Goal: Navigation & Orientation: Understand site structure

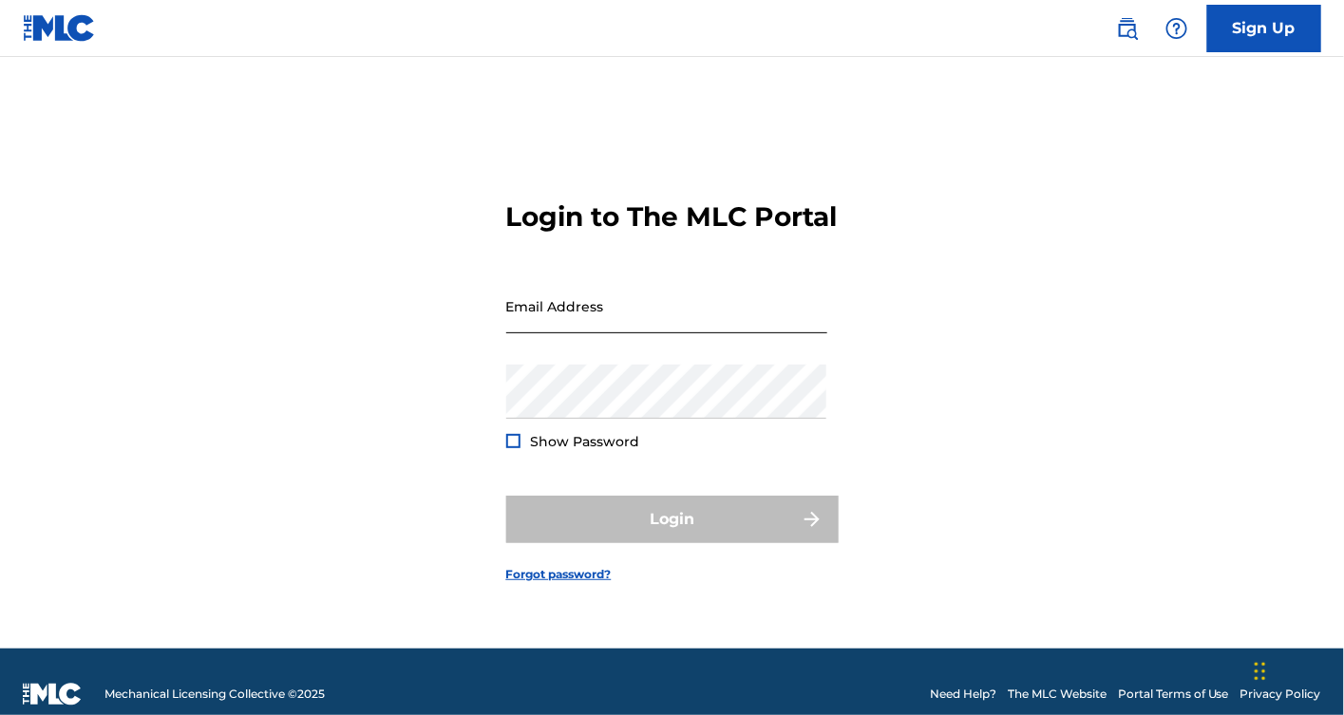
click at [621, 321] on input "Email Address" at bounding box center [666, 306] width 321 height 54
type input "[EMAIL_ADDRESS][PERSON_NAME][DOMAIN_NAME]"
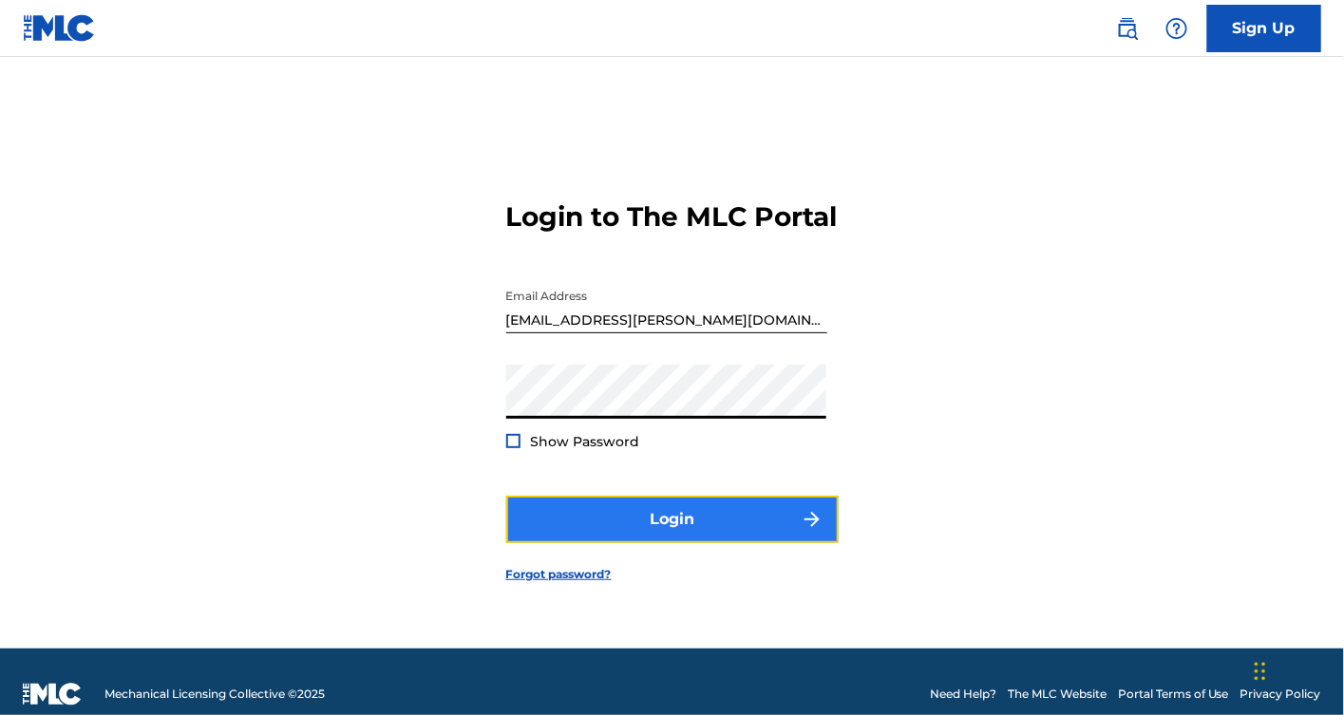
click at [696, 539] on button "Login" at bounding box center [672, 519] width 332 height 47
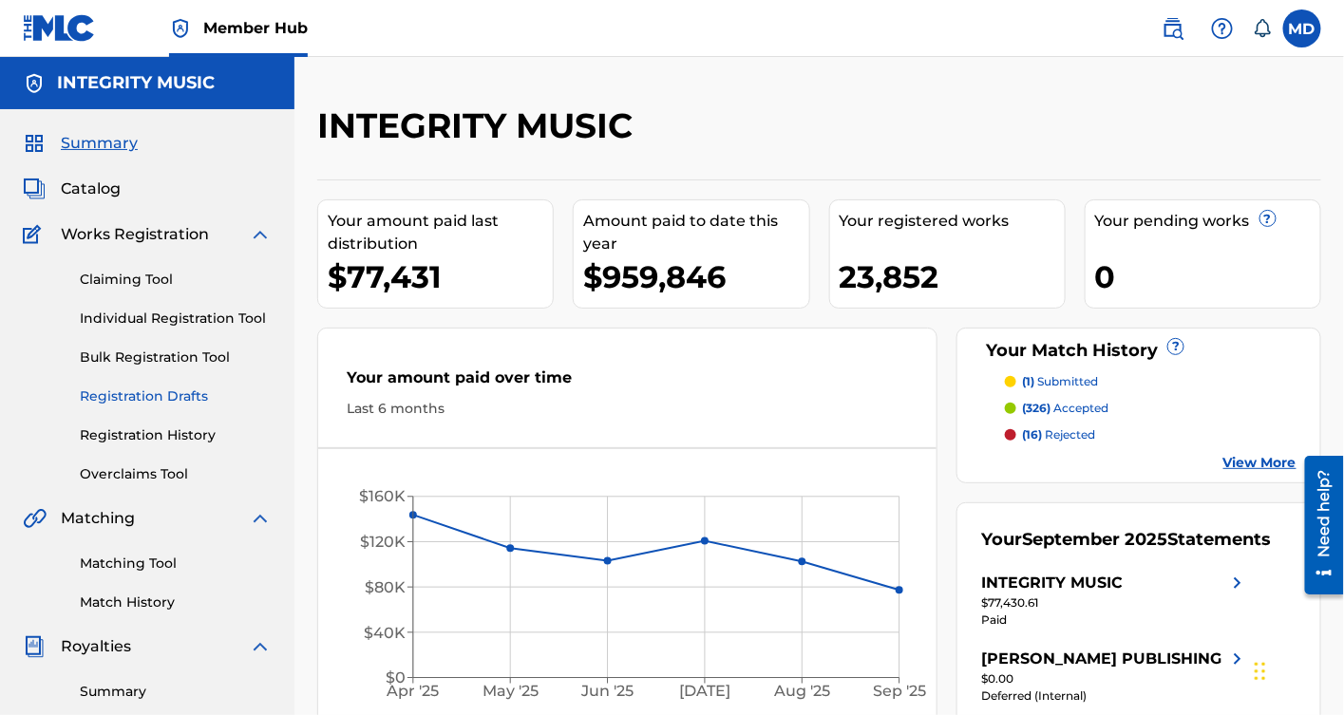
scroll to position [422, 0]
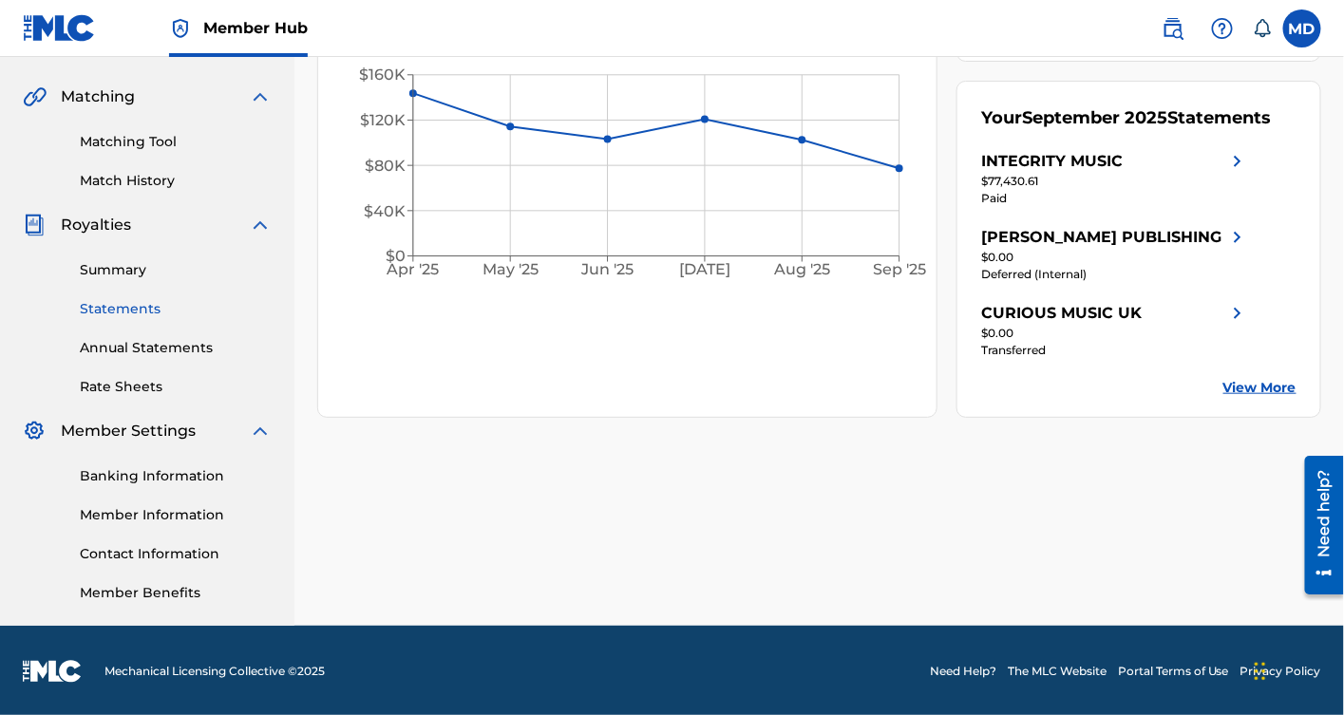
click at [140, 310] on link "Statements" at bounding box center [176, 309] width 192 height 20
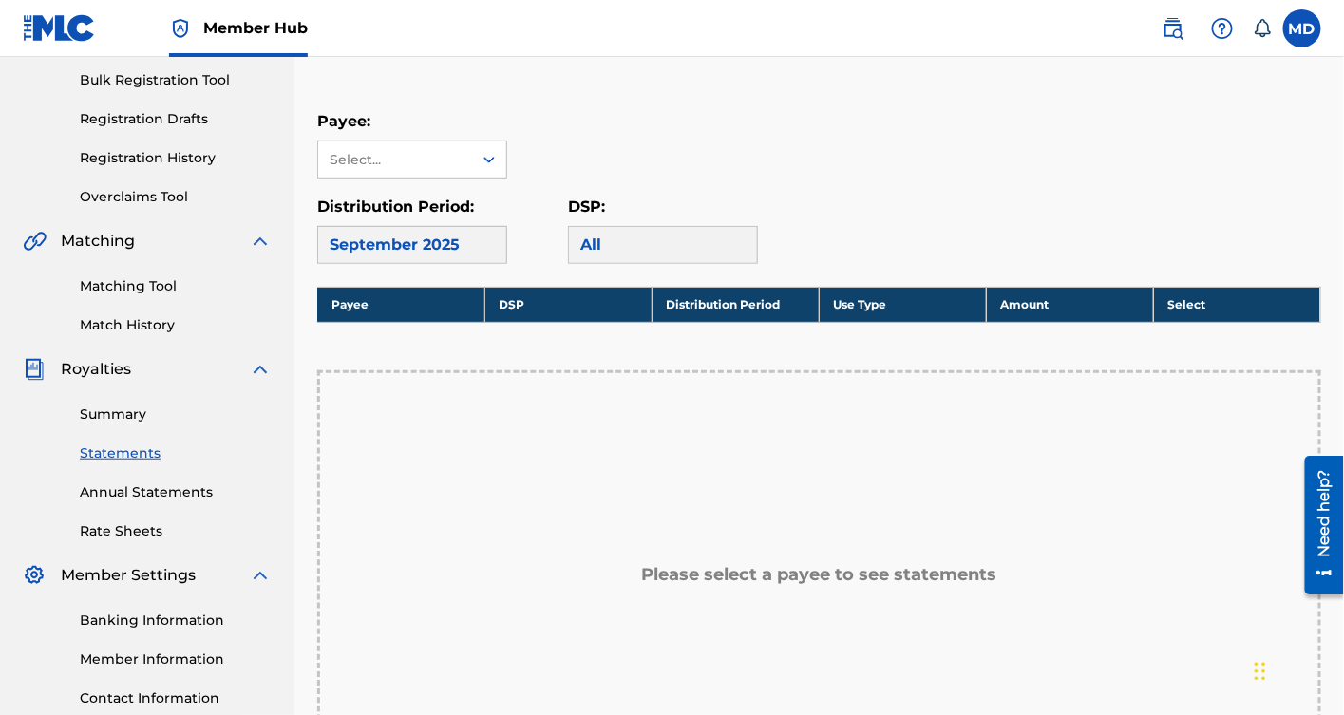
scroll to position [141, 0]
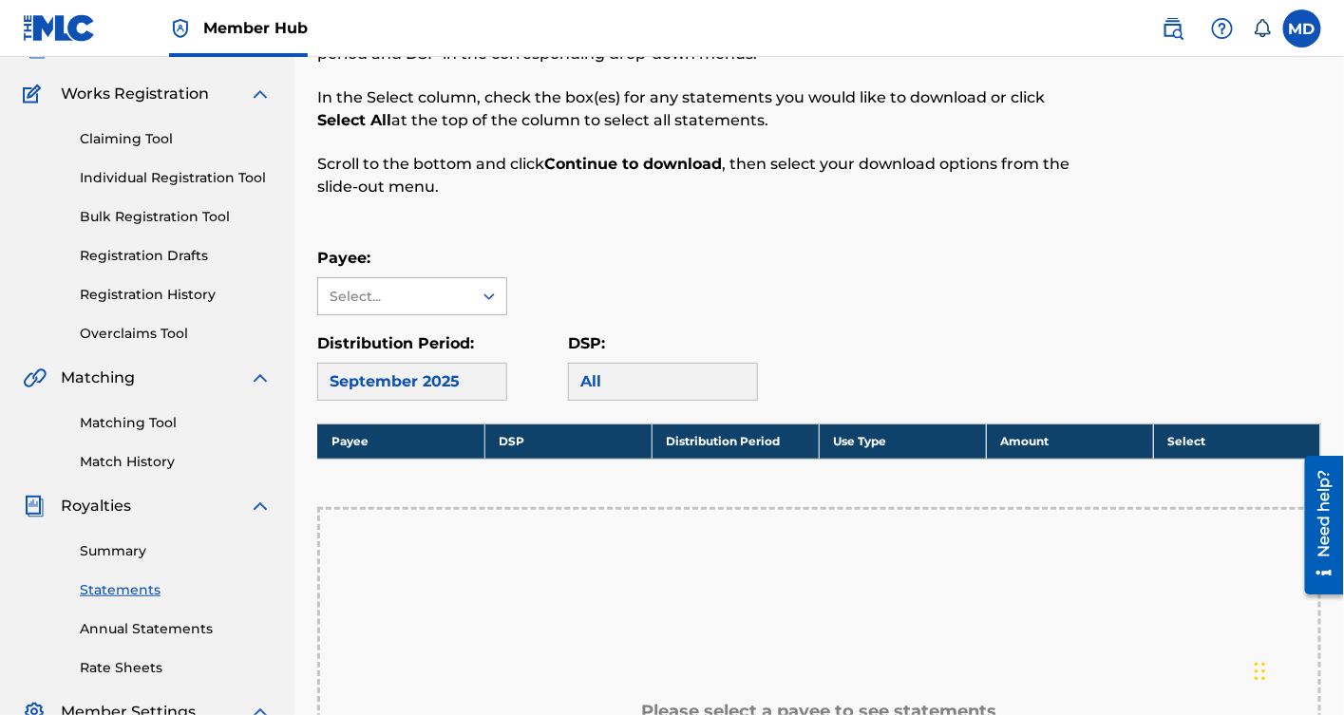
click at [488, 299] on icon at bounding box center [489, 296] width 19 height 19
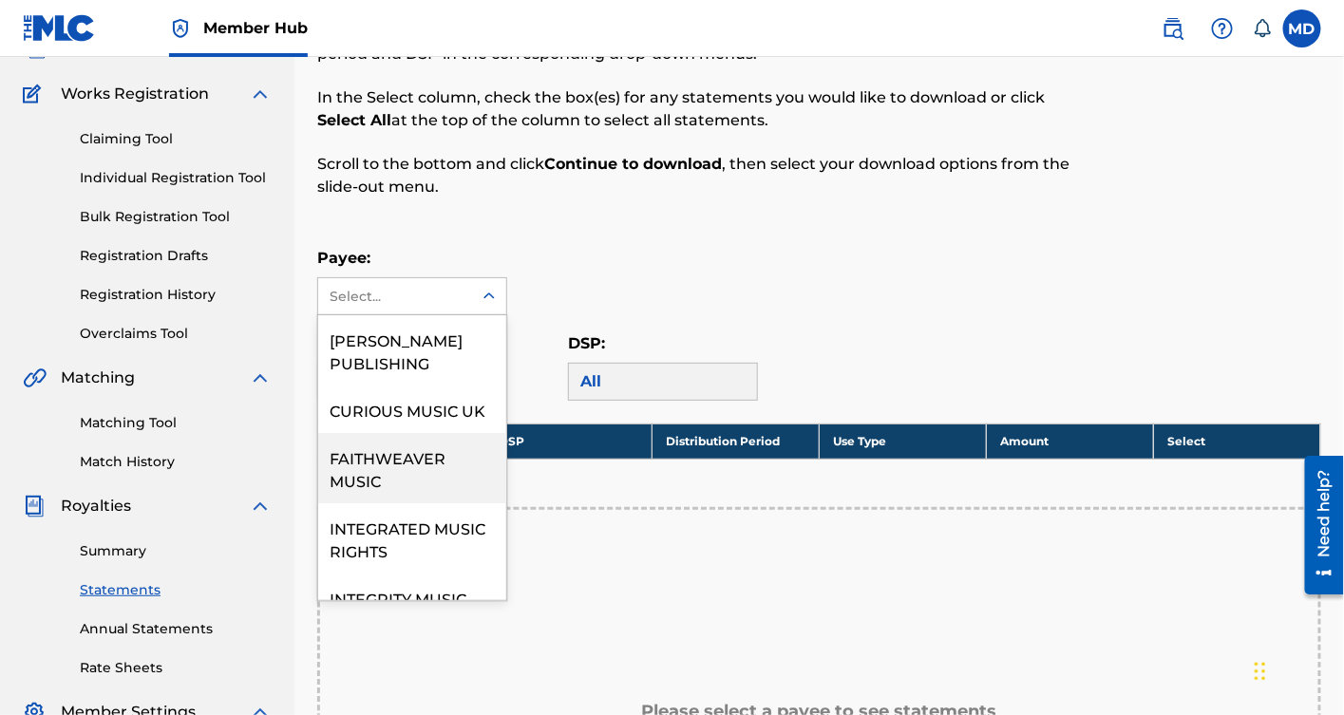
click at [422, 478] on div "FAITHWEAVER MUSIC" at bounding box center [412, 468] width 188 height 70
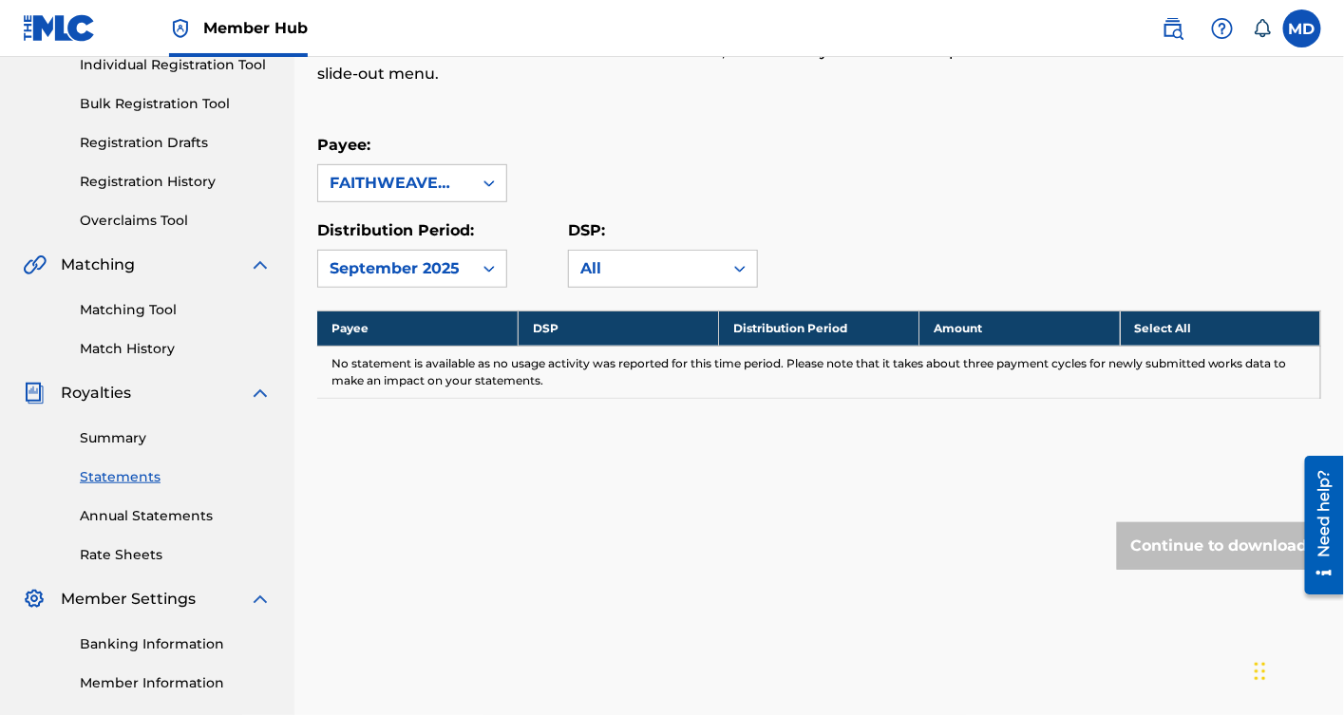
scroll to position [281, 0]
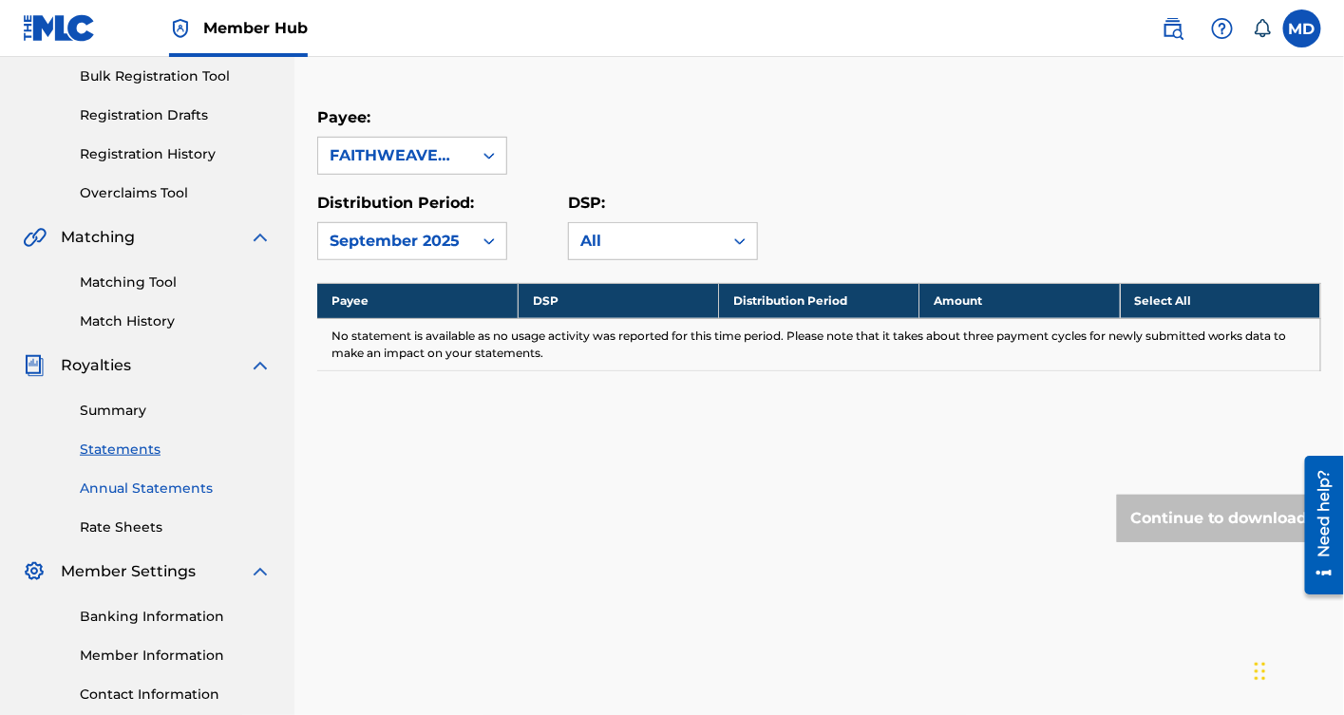
click at [143, 485] on link "Annual Statements" at bounding box center [176, 489] width 192 height 20
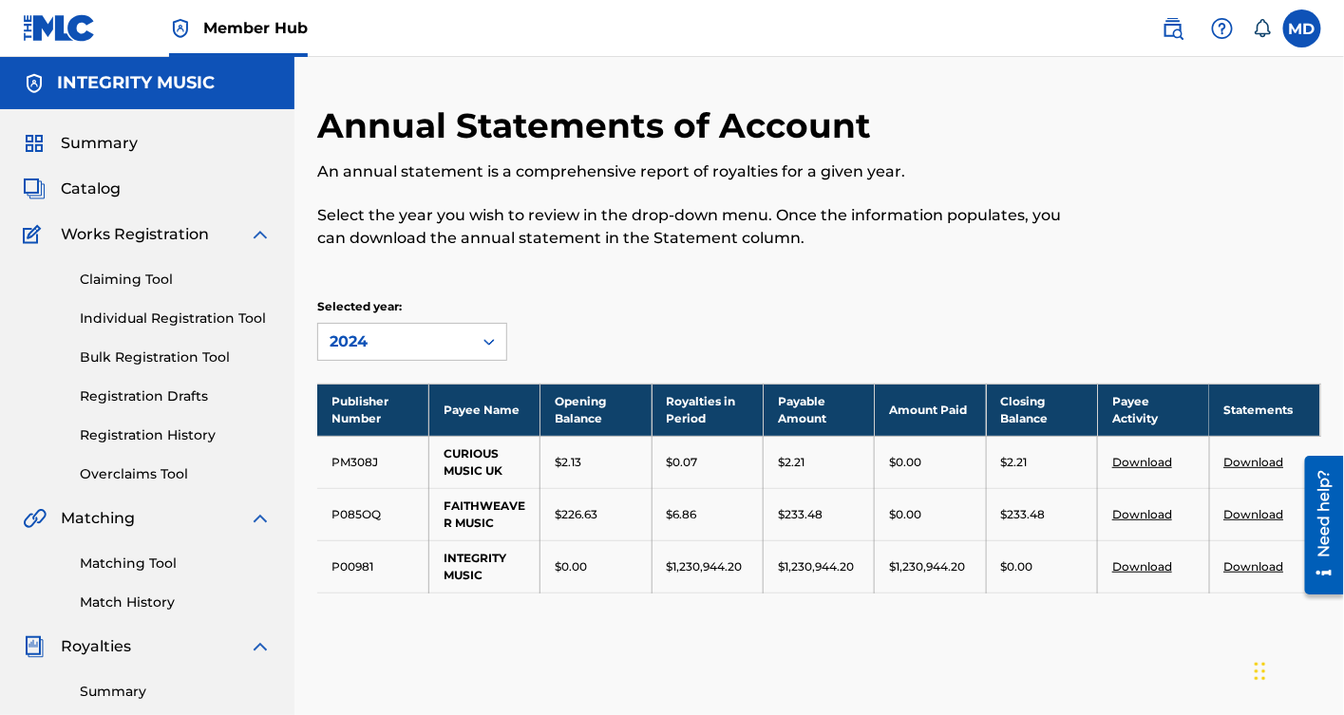
click at [1254, 514] on link "Download" at bounding box center [1254, 514] width 60 height 14
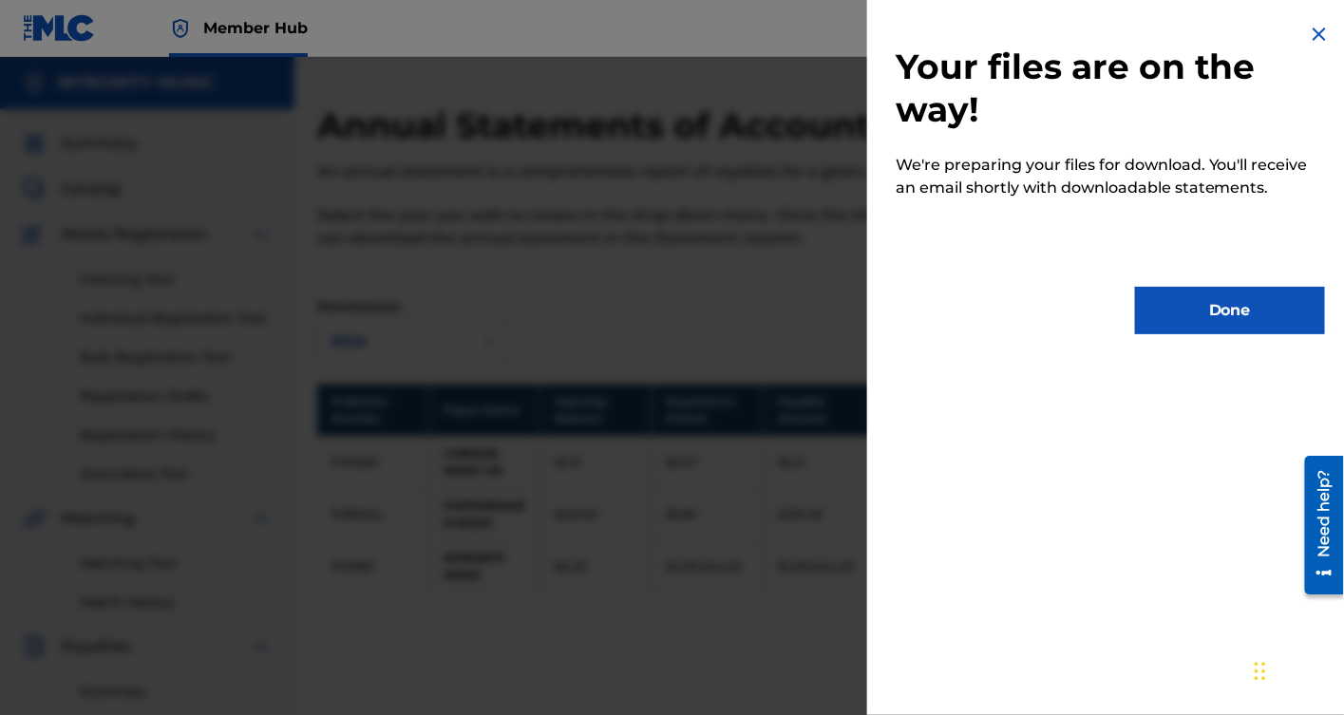
click at [1311, 32] on img at bounding box center [1319, 34] width 23 height 23
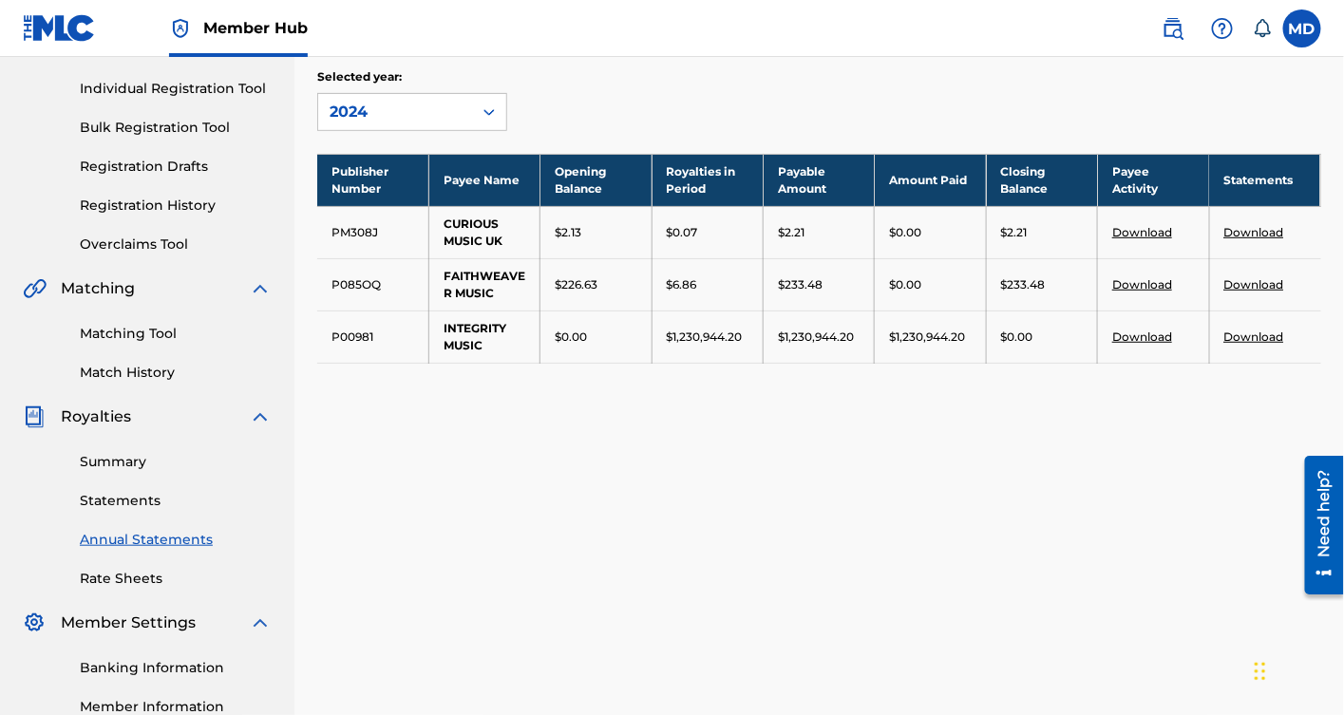
scroll to position [281, 0]
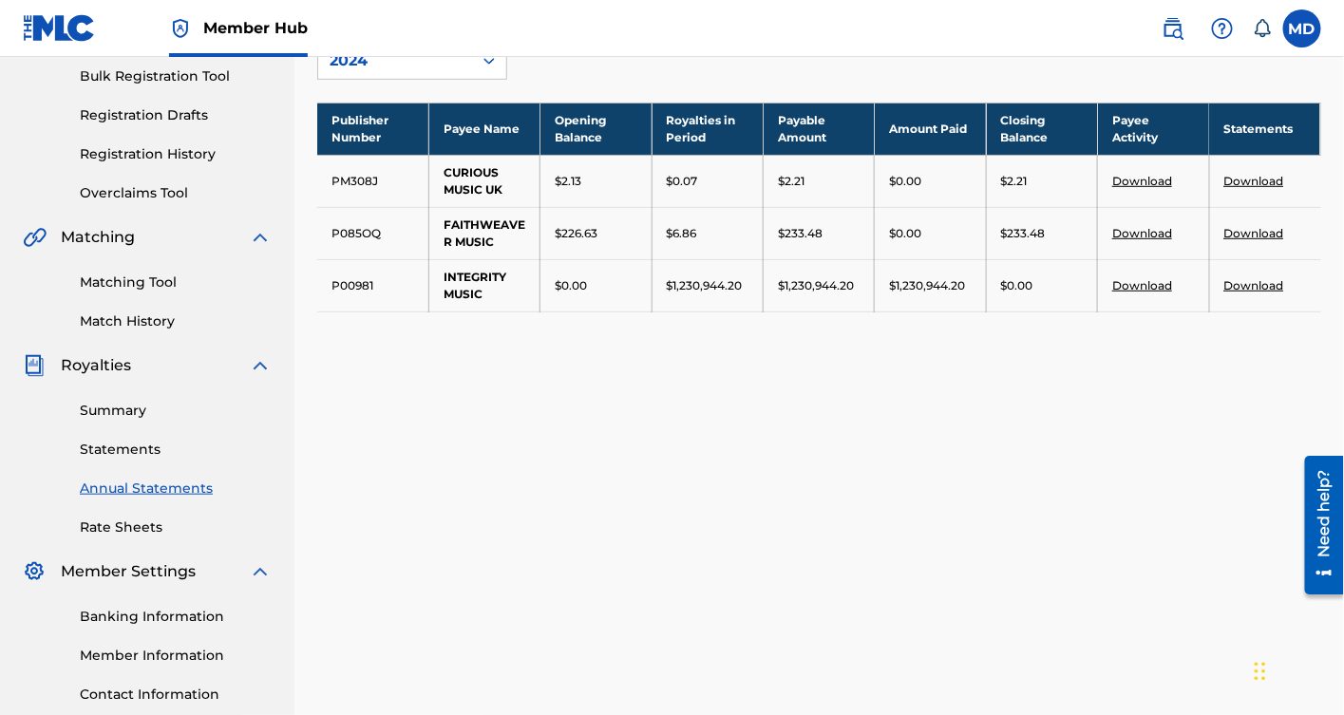
click at [119, 522] on link "Rate Sheets" at bounding box center [176, 528] width 192 height 20
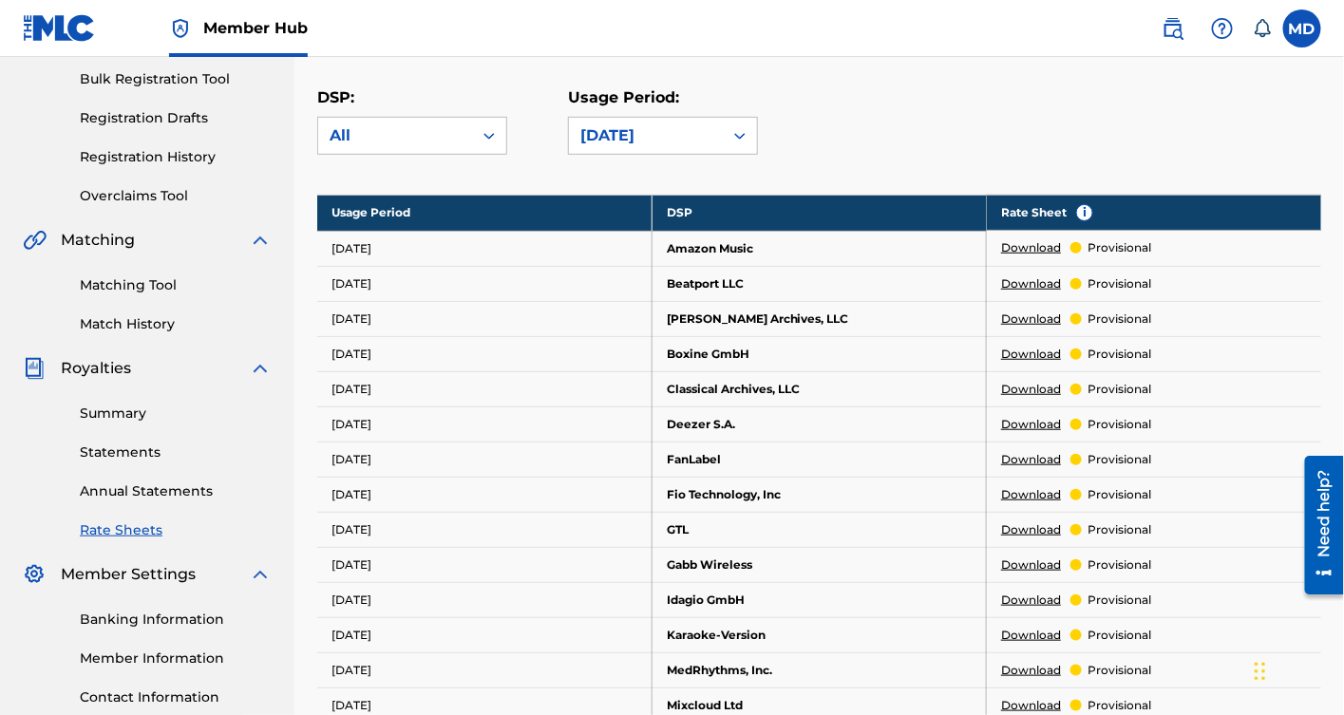
scroll to position [422, 0]
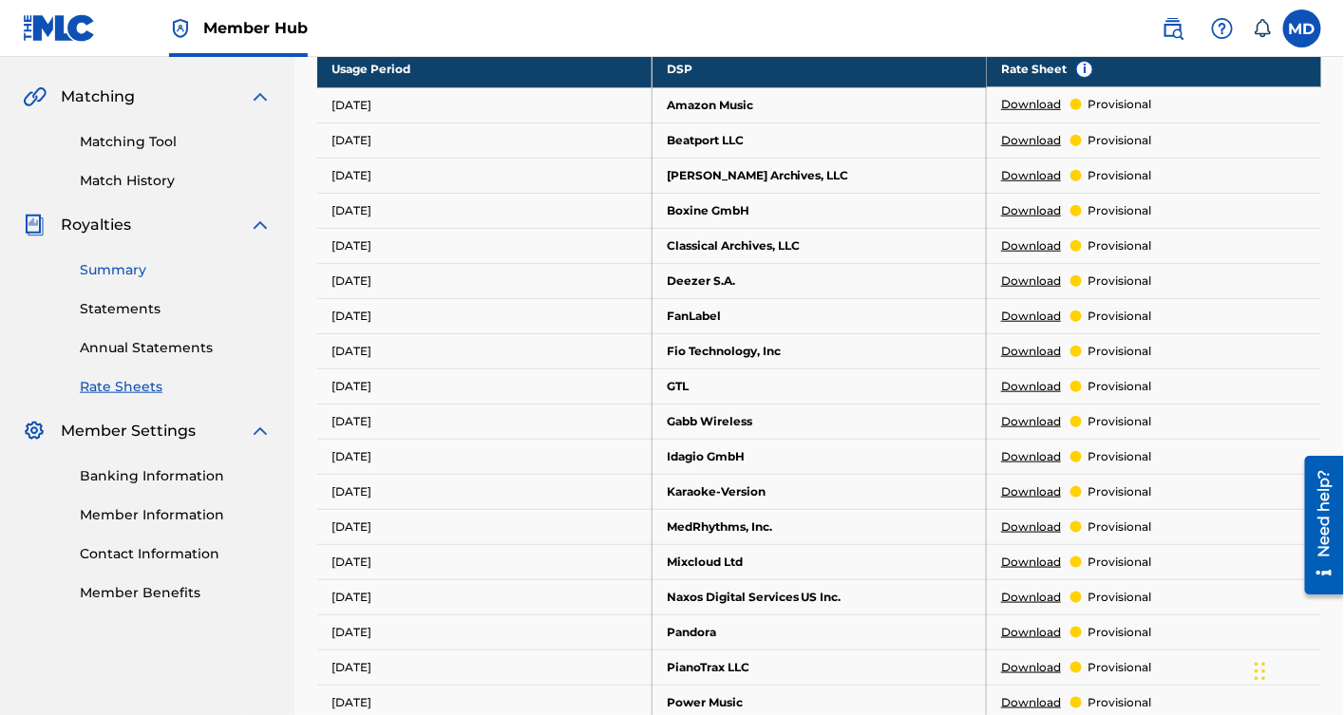
click at [133, 266] on link "Summary" at bounding box center [176, 270] width 192 height 20
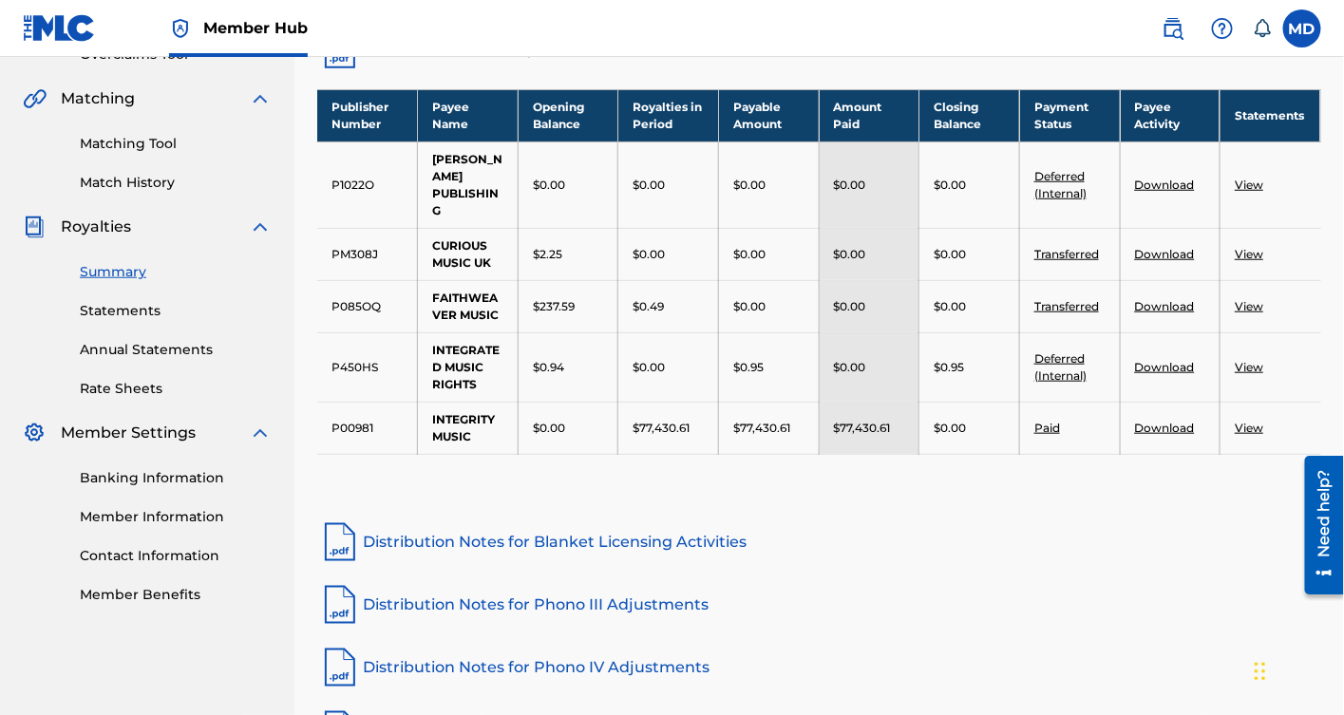
scroll to position [422, 0]
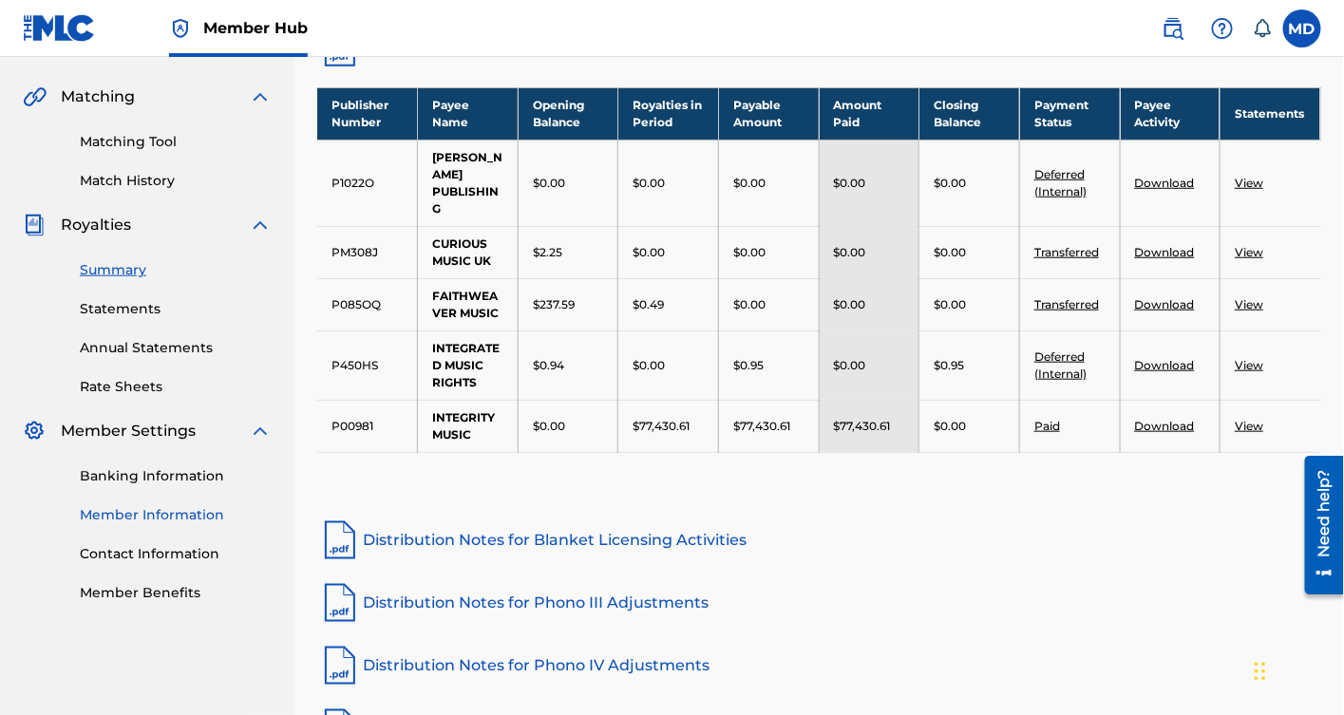
click at [165, 509] on link "Member Information" at bounding box center [176, 515] width 192 height 20
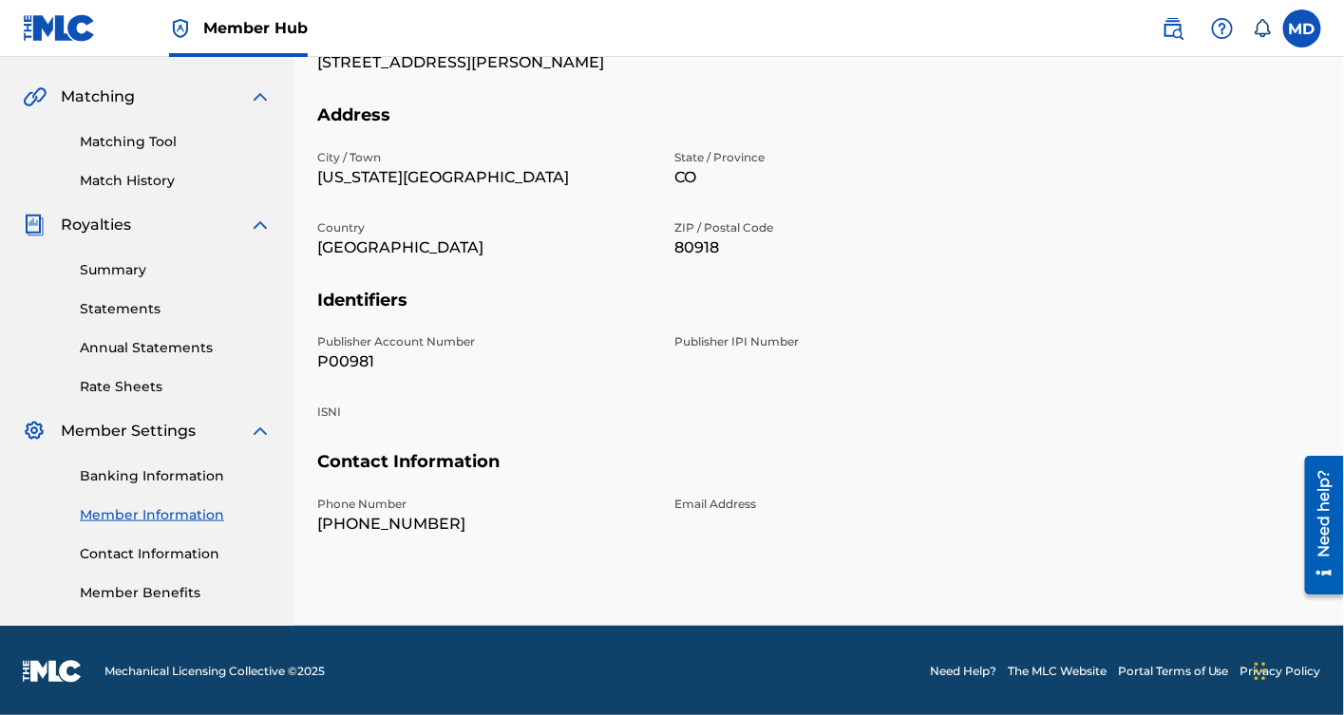
scroll to position [423, 0]
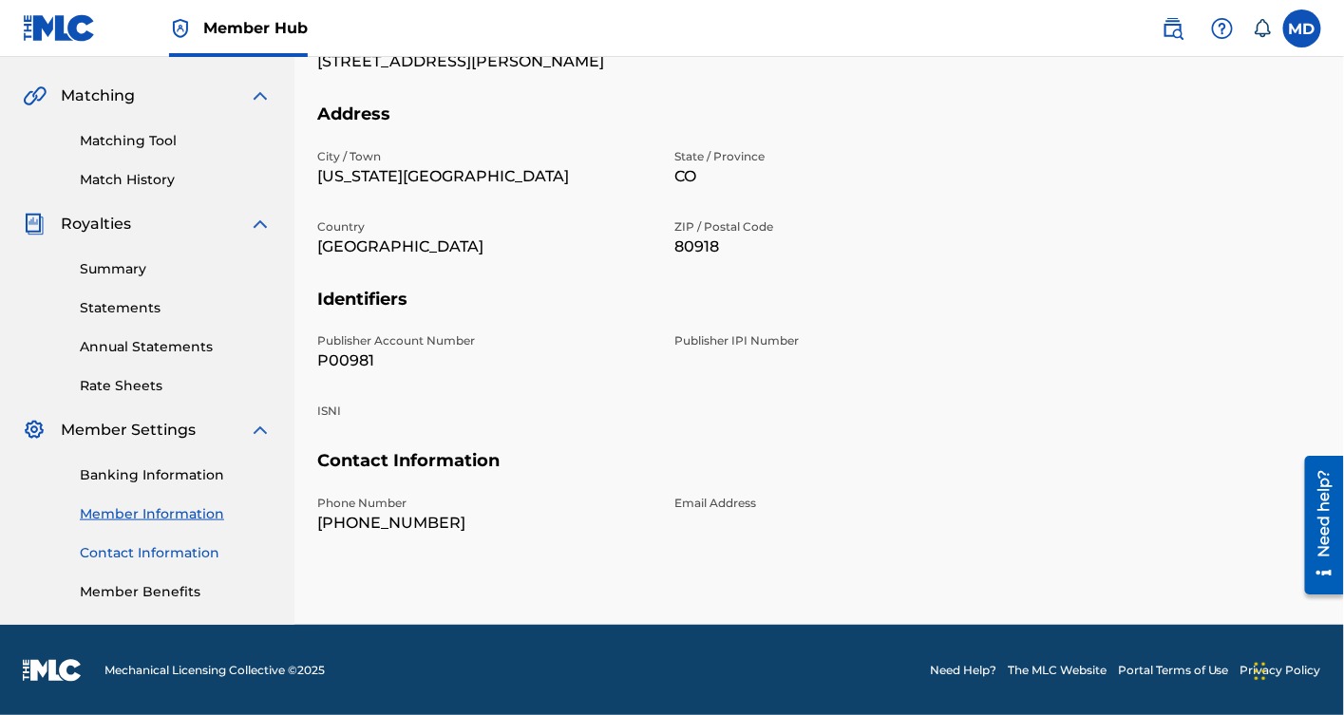
click at [123, 550] on link "Contact Information" at bounding box center [176, 553] width 192 height 20
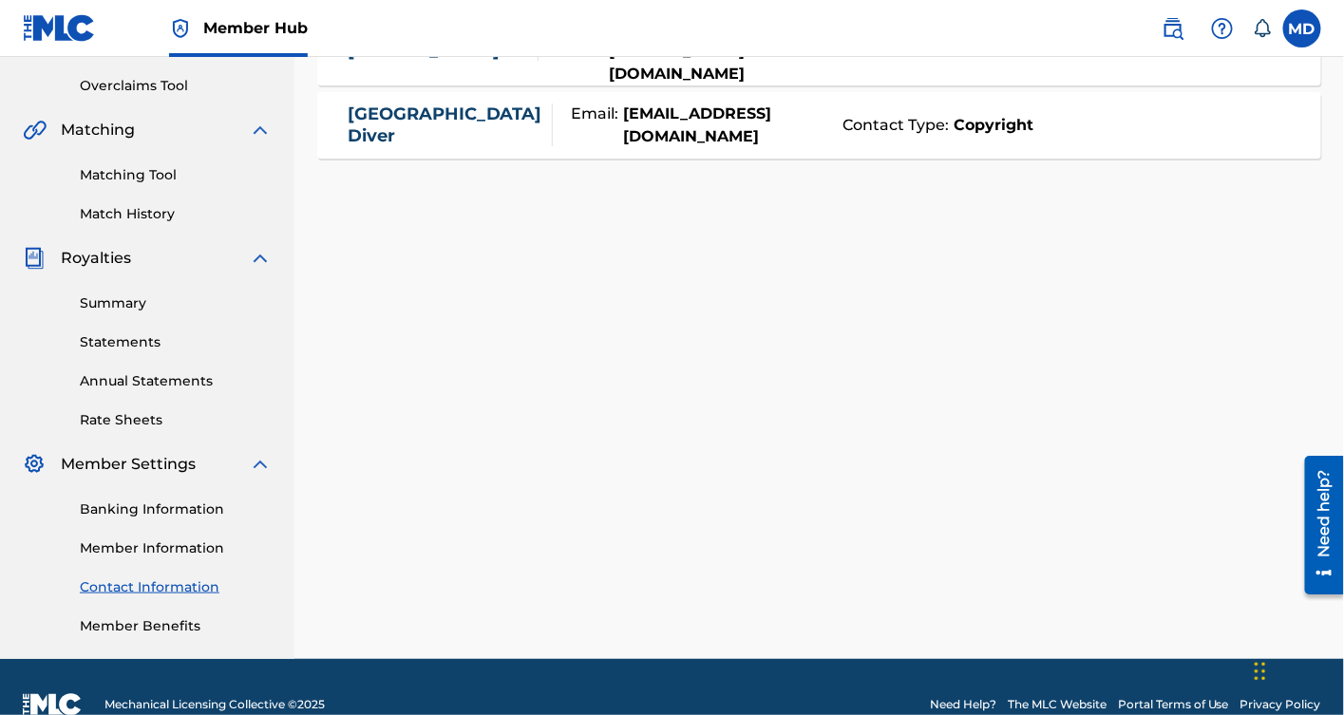
scroll to position [422, 0]
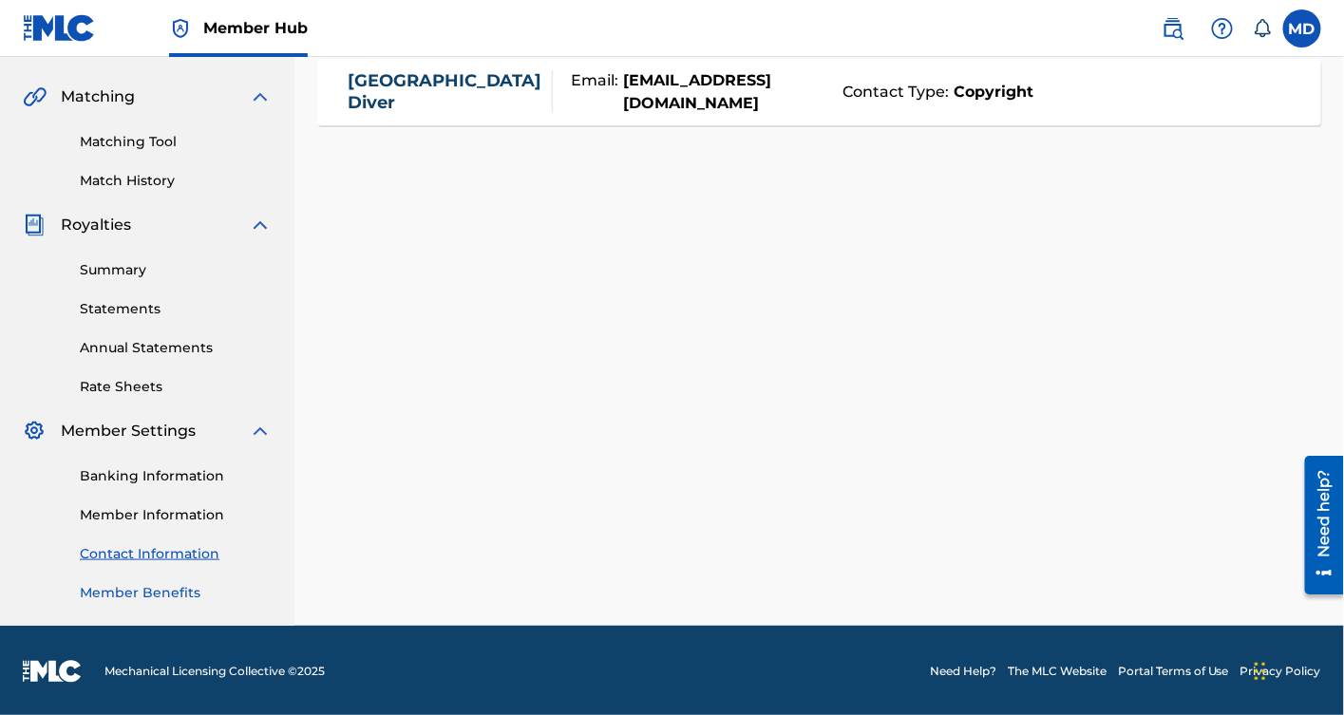
click at [157, 583] on link "Member Benefits" at bounding box center [176, 593] width 192 height 20
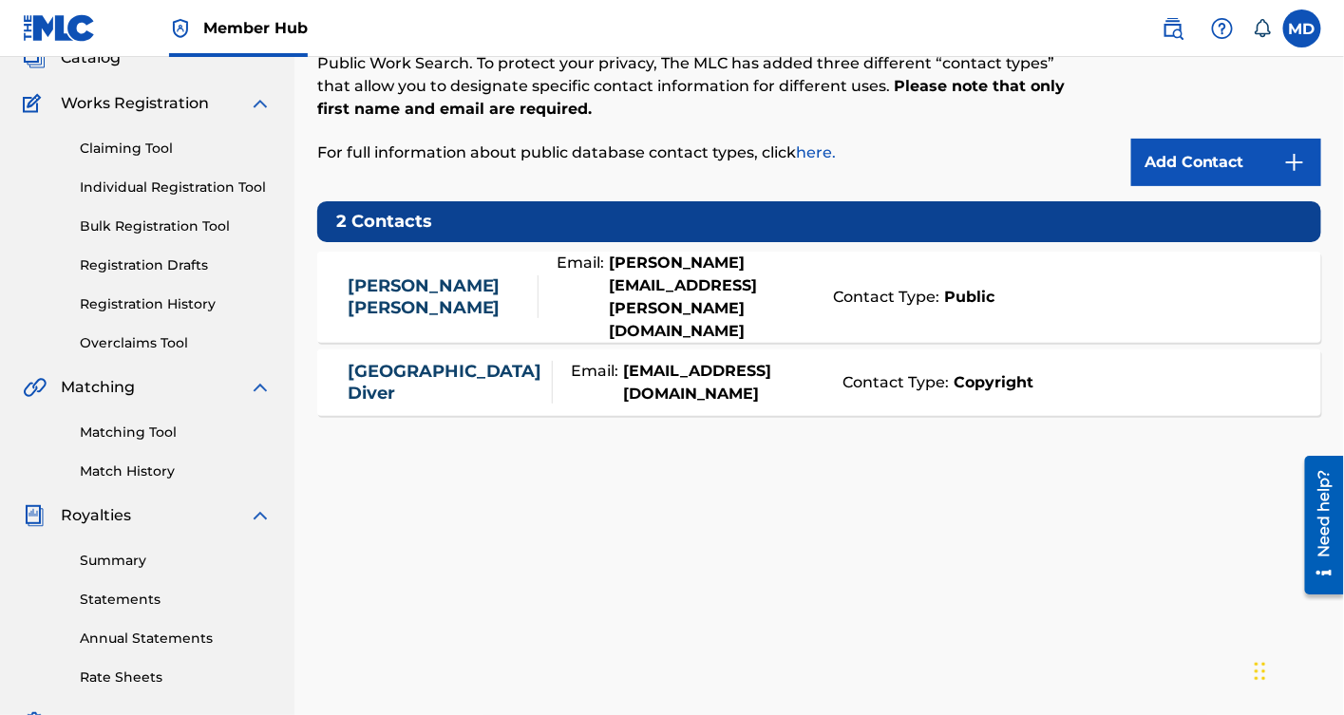
scroll to position [0, 0]
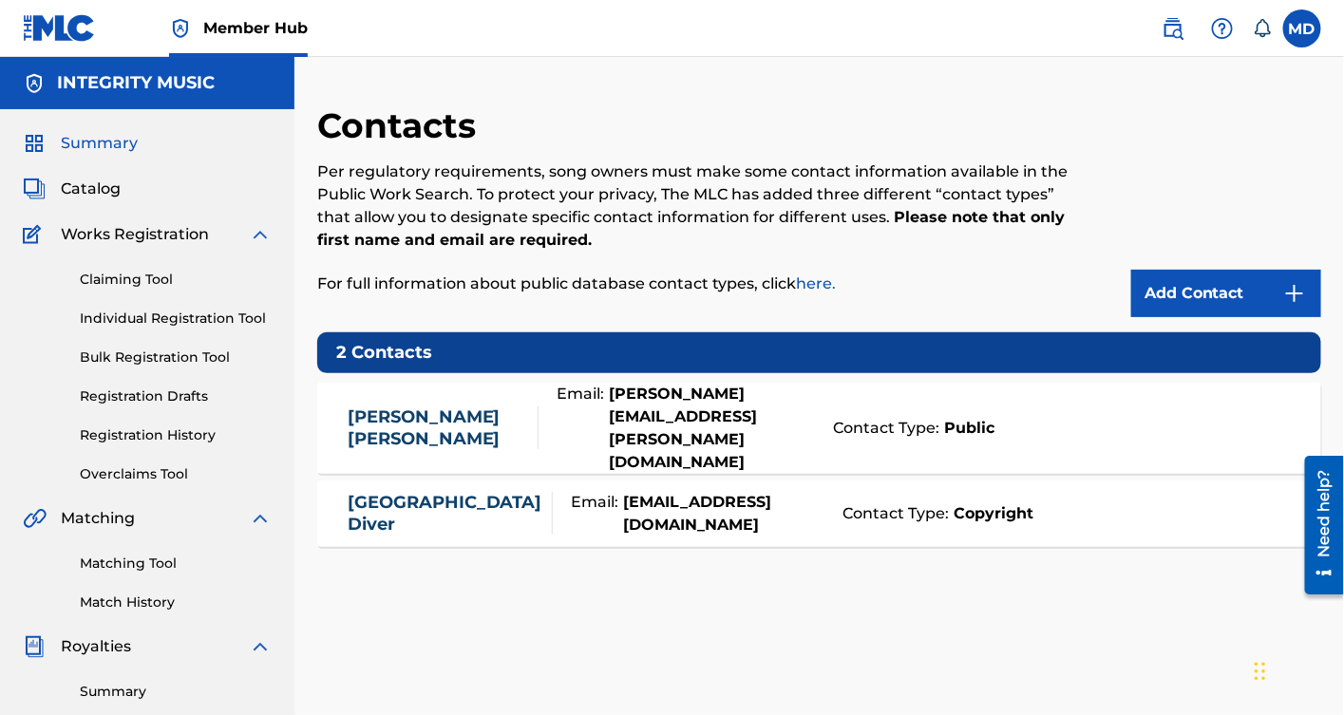
click at [104, 138] on span "Summary" at bounding box center [99, 143] width 77 height 23
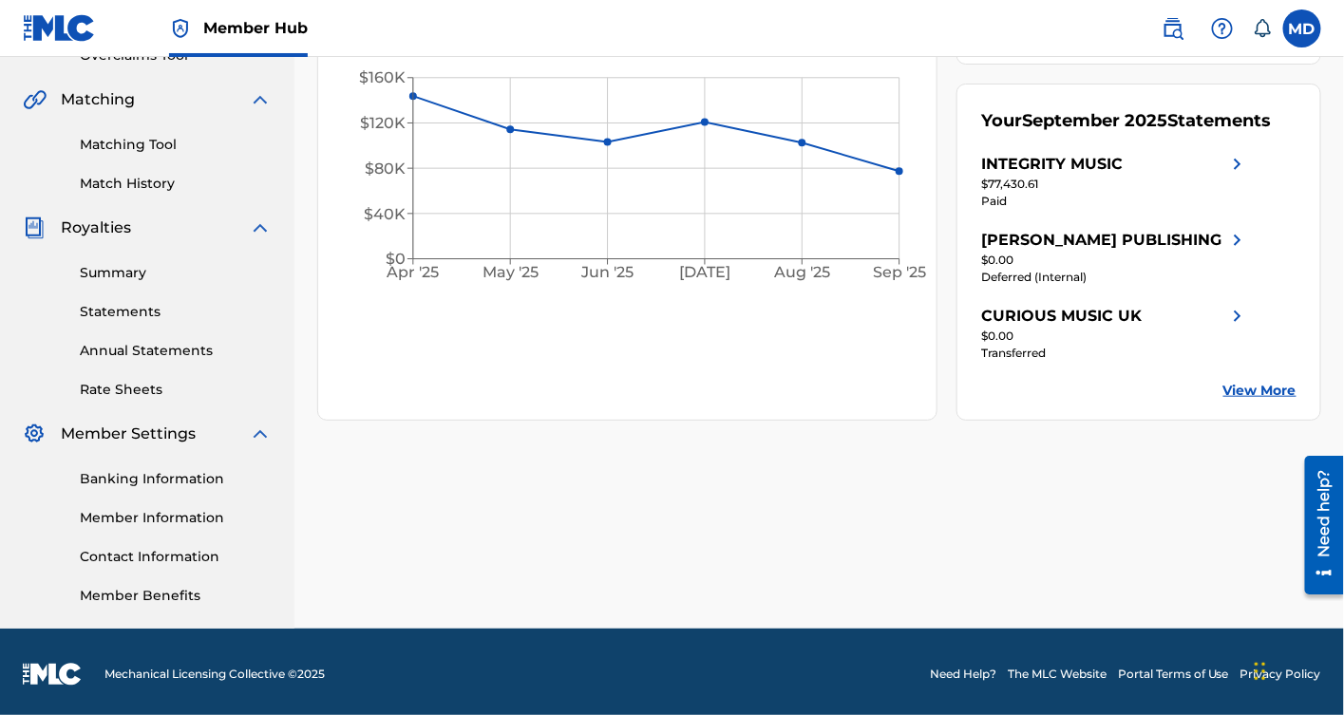
scroll to position [422, 0]
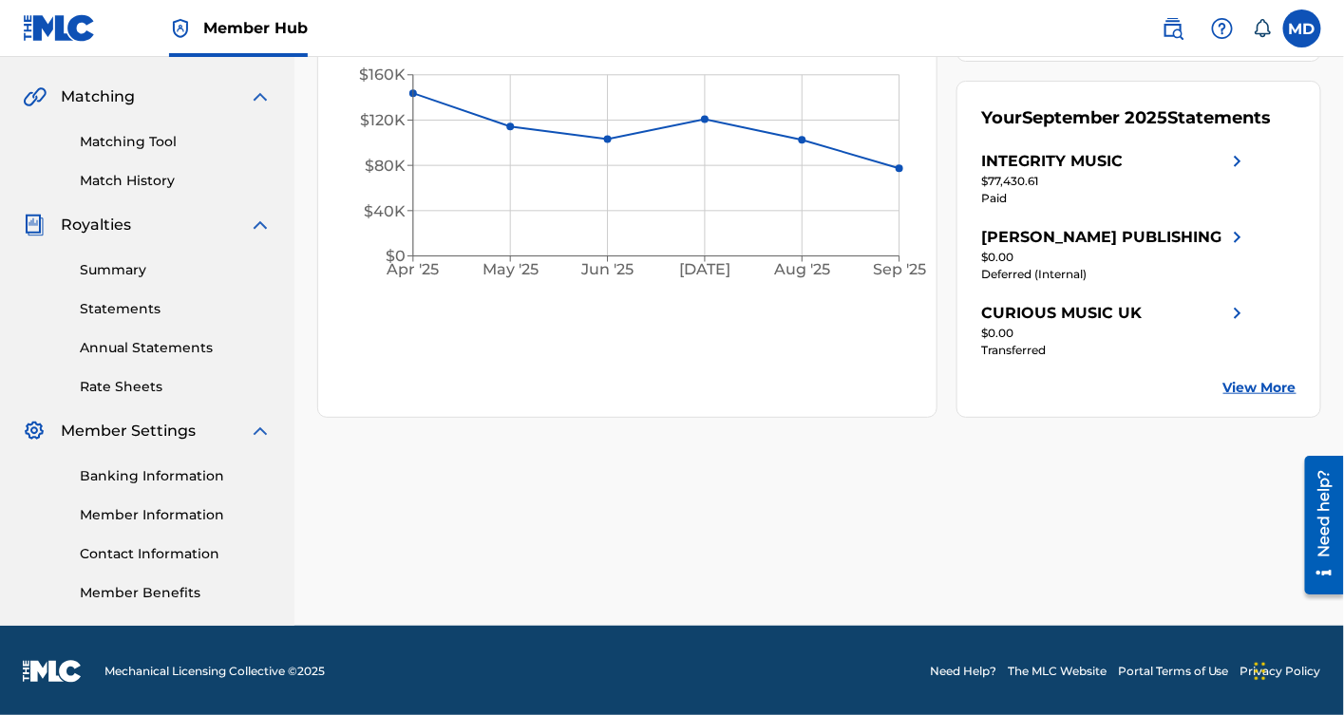
click at [1256, 398] on link "View More" at bounding box center [1259, 388] width 73 height 20
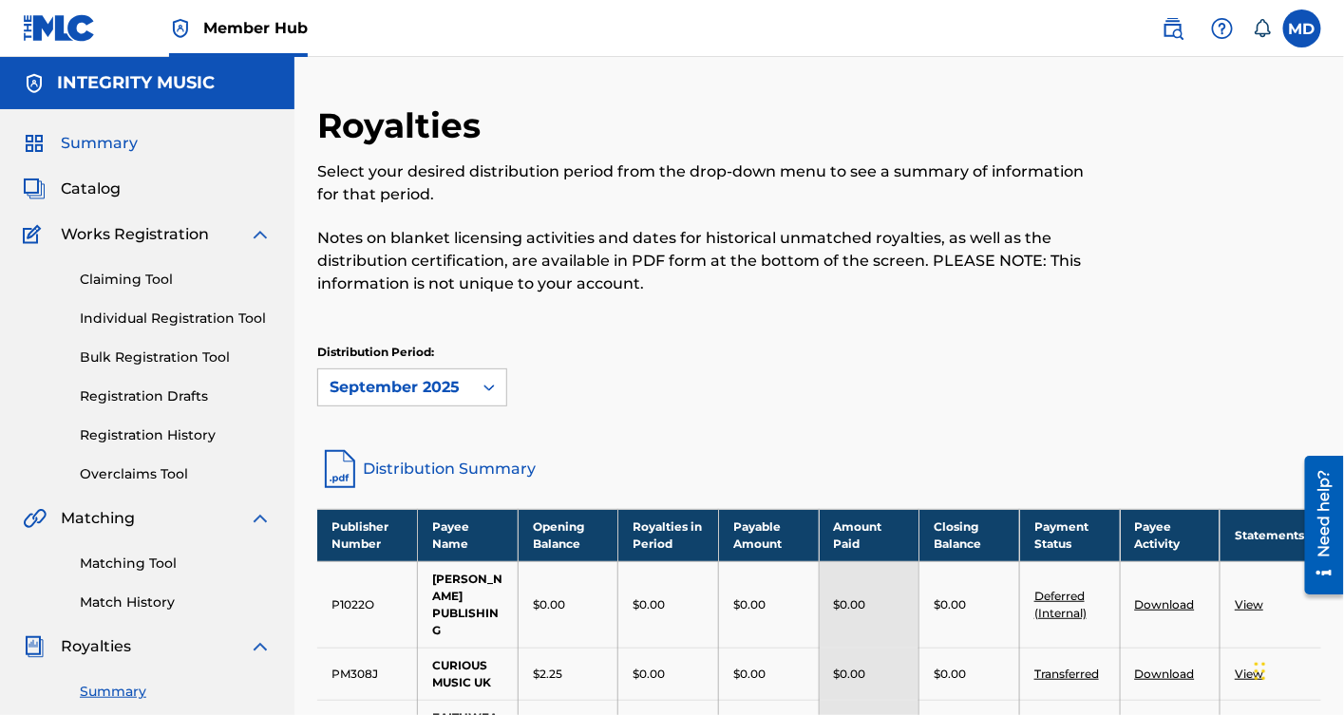
click at [83, 138] on span "Summary" at bounding box center [99, 143] width 77 height 23
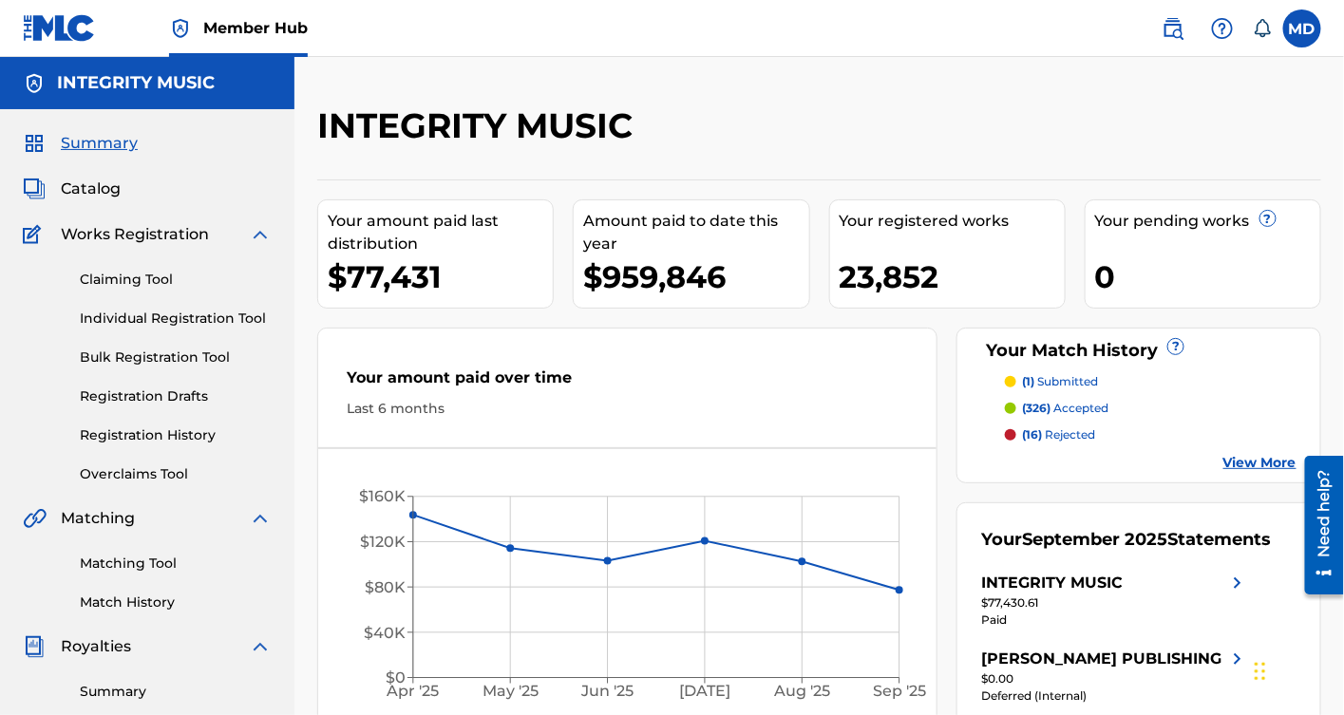
click at [1266, 457] on link "View More" at bounding box center [1259, 463] width 73 height 20
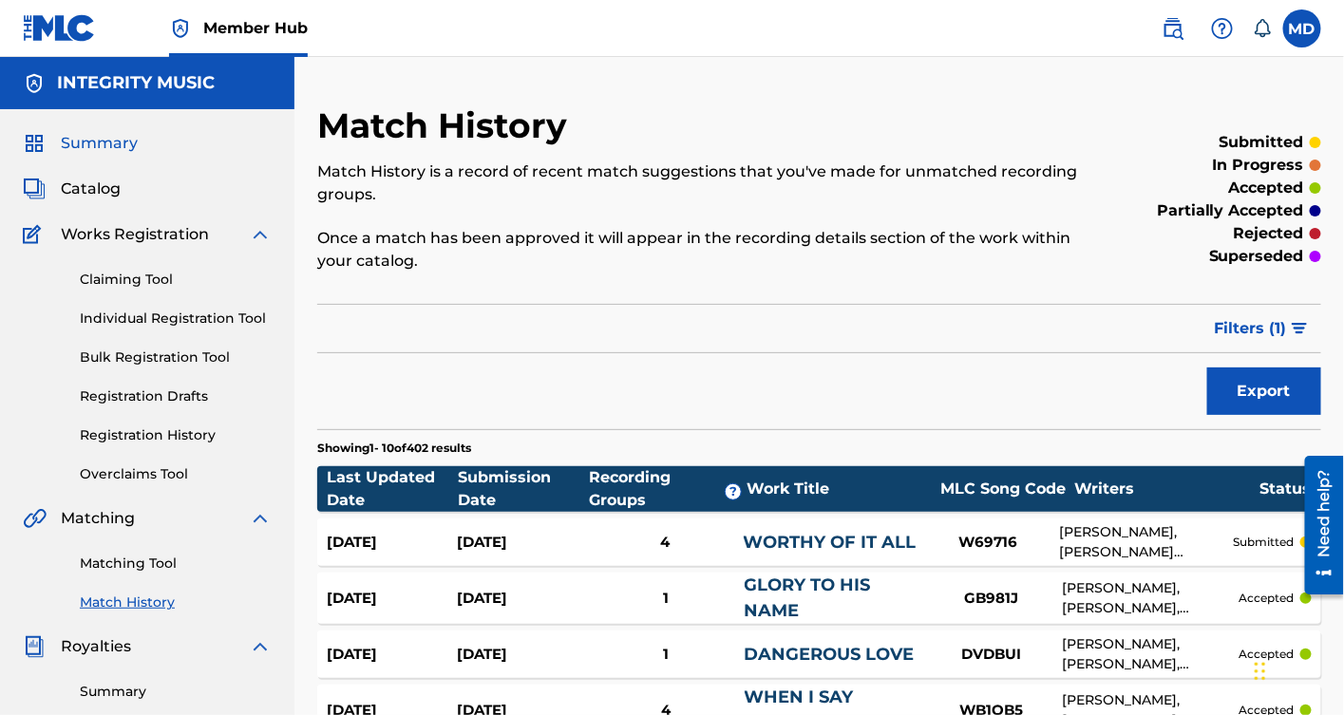
click at [84, 138] on span "Summary" at bounding box center [99, 143] width 77 height 23
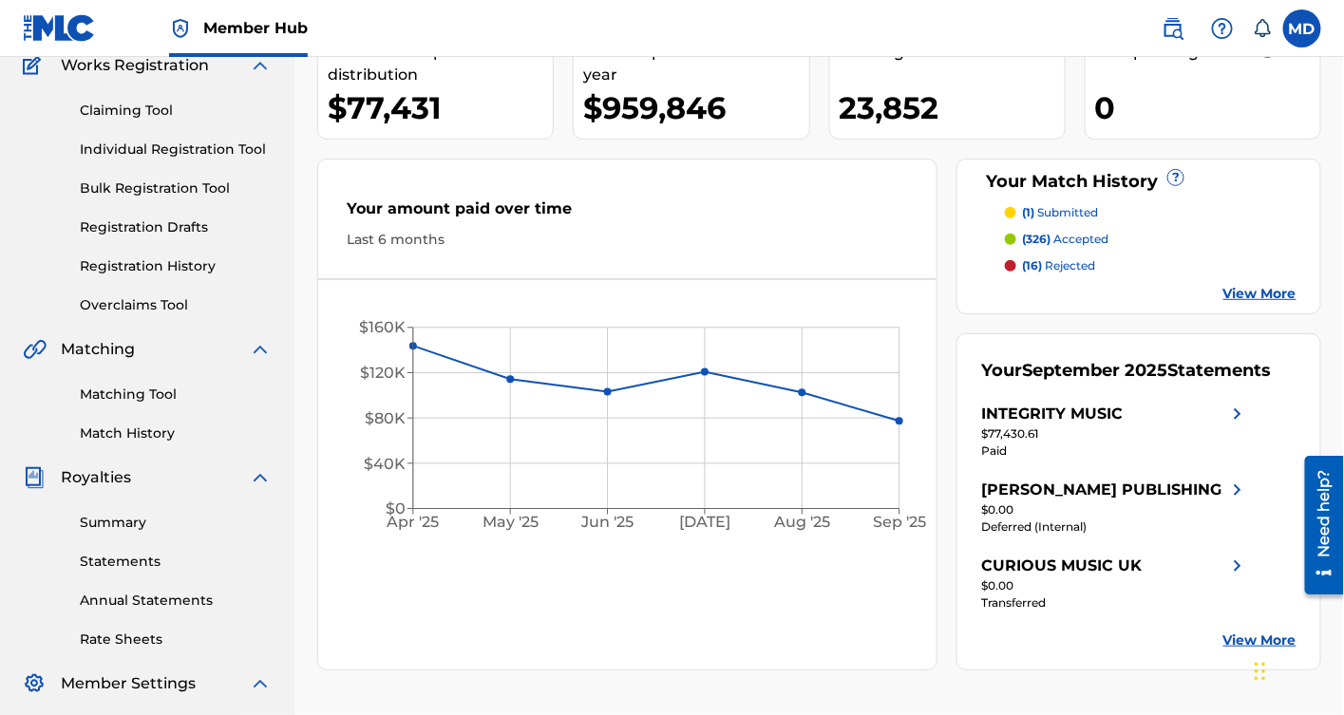
scroll to position [141, 0]
